Goal: Check status: Check status

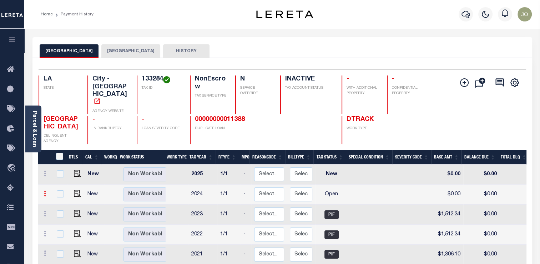
click at [43, 191] on link at bounding box center [45, 194] width 8 height 6
click at [44, 190] on icon at bounding box center [45, 193] width 2 height 6
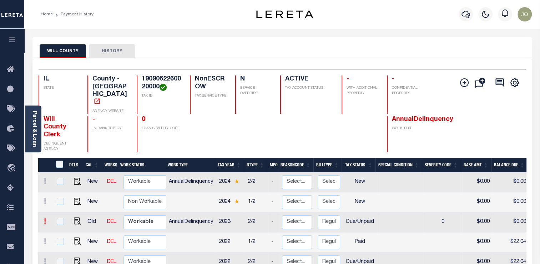
click at [45, 218] on icon at bounding box center [45, 221] width 2 height 6
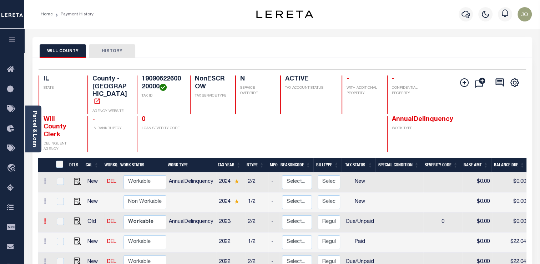
click at [45, 218] on icon at bounding box center [45, 221] width 2 height 6
click at [44, 178] on icon at bounding box center [45, 181] width 2 height 6
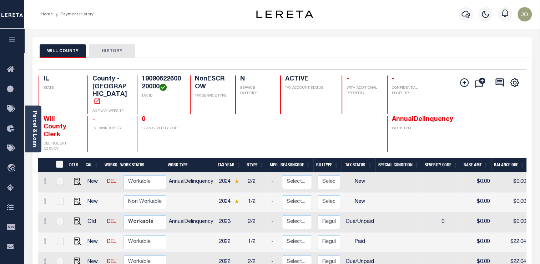
click at [45, 192] on td at bounding box center [45, 202] width 14 height 20
checkbox input "true"
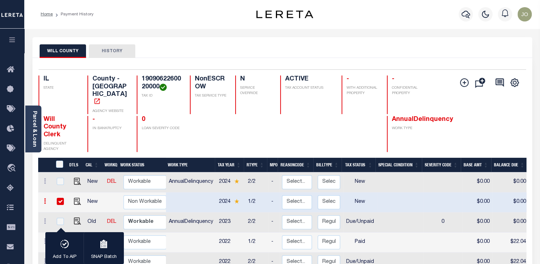
click at [45, 198] on icon at bounding box center [45, 201] width 2 height 6
click at [65, 192] on td at bounding box center [59, 202] width 15 height 20
checkbox input "false"
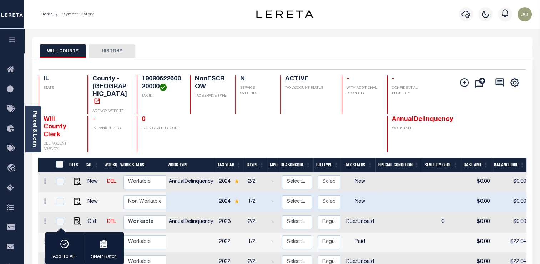
checkbox input "false"
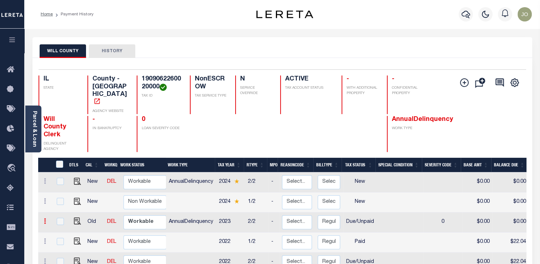
click at [44, 218] on icon at bounding box center [45, 221] width 2 height 6
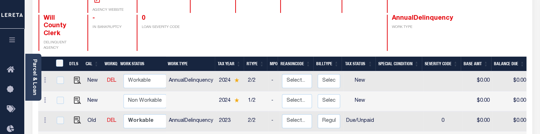
scroll to position [109, 0]
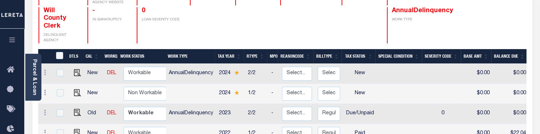
scroll to position [109, 0]
click at [45, 129] on icon at bounding box center [45, 132] width 2 height 6
click at [44, 109] on icon at bounding box center [45, 112] width 2 height 6
click at [46, 70] on link at bounding box center [45, 73] width 8 height 6
click at [47, 110] on link at bounding box center [45, 113] width 8 height 6
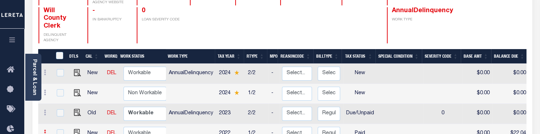
click at [44, 129] on icon at bounding box center [45, 132] width 2 height 6
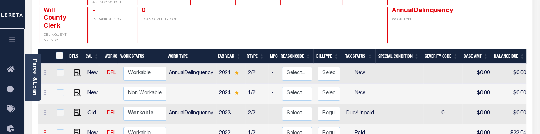
click at [44, 129] on icon at bounding box center [45, 132] width 2 height 6
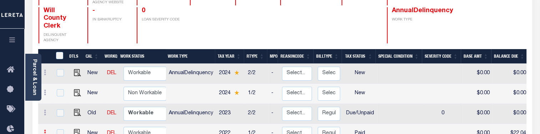
click at [44, 129] on icon at bounding box center [45, 132] width 2 height 6
click at [46, 109] on icon at bounding box center [45, 112] width 2 height 6
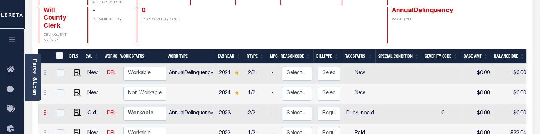
click at [46, 109] on icon at bounding box center [45, 112] width 2 height 6
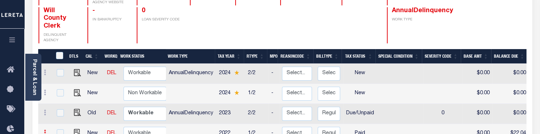
click at [45, 129] on icon at bounding box center [45, 132] width 2 height 6
click at [45, 109] on icon at bounding box center [45, 112] width 2 height 6
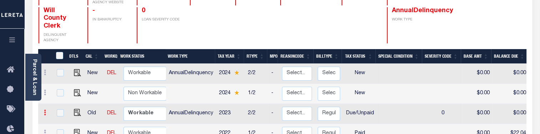
click at [45, 109] on icon at bounding box center [45, 112] width 2 height 6
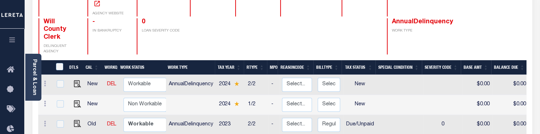
scroll to position [113, 0]
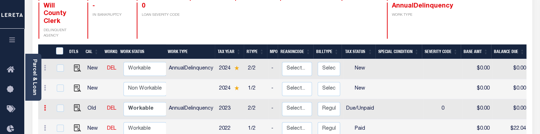
click at [46, 105] on icon at bounding box center [45, 108] width 2 height 6
click at [44, 105] on icon at bounding box center [45, 108] width 2 height 6
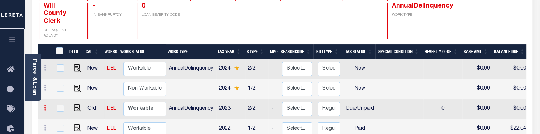
click at [44, 105] on icon at bounding box center [45, 108] width 2 height 6
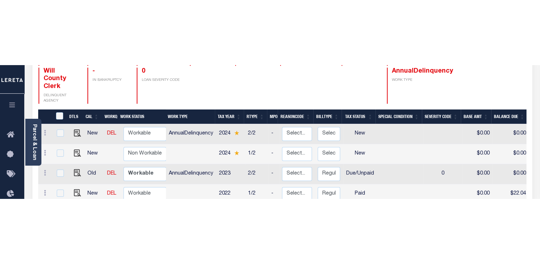
scroll to position [0, 0]
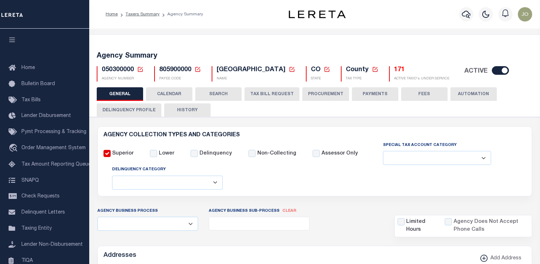
select select
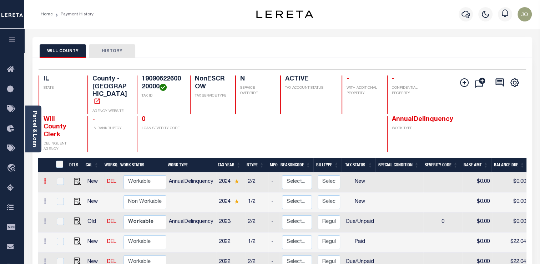
click at [46, 179] on link at bounding box center [45, 182] width 8 height 6
click at [45, 178] on icon at bounding box center [45, 181] width 2 height 6
click at [46, 199] on link at bounding box center [45, 202] width 8 height 6
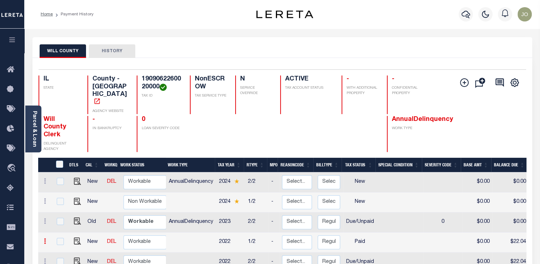
click at [47, 239] on link at bounding box center [45, 242] width 8 height 6
